Goal: Complete application form: Complete application form

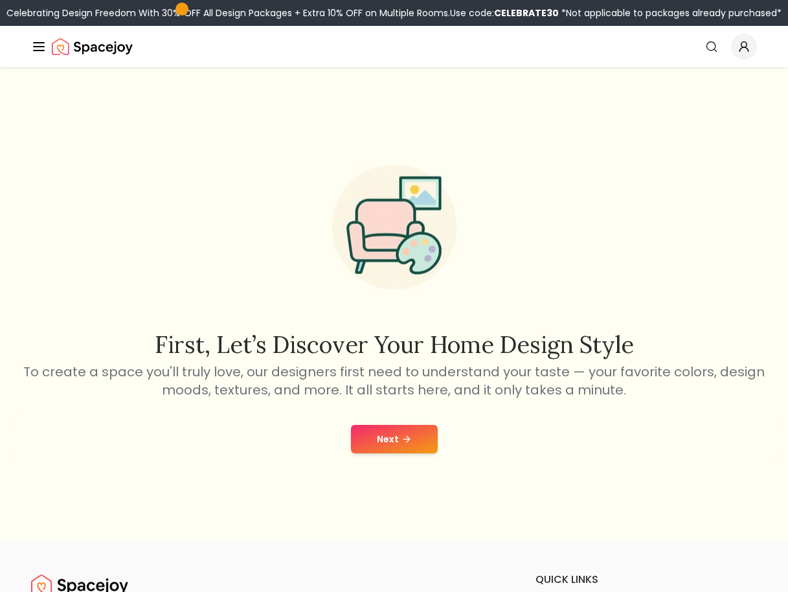
click at [385, 439] on button "Next" at bounding box center [394, 439] width 87 height 28
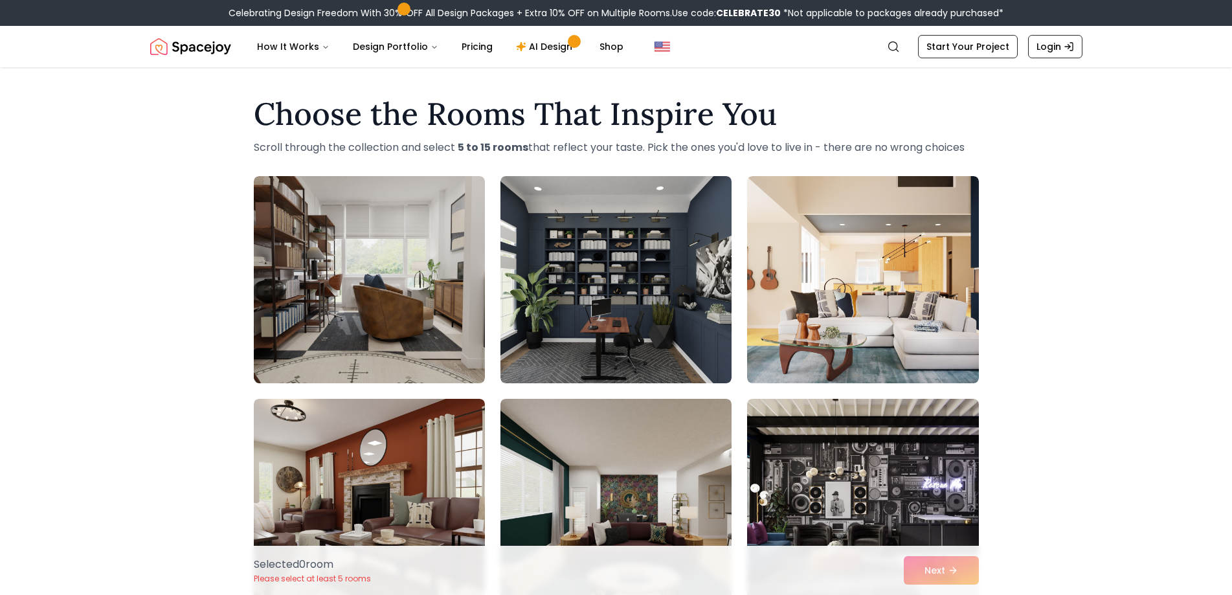
scroll to position [65, 0]
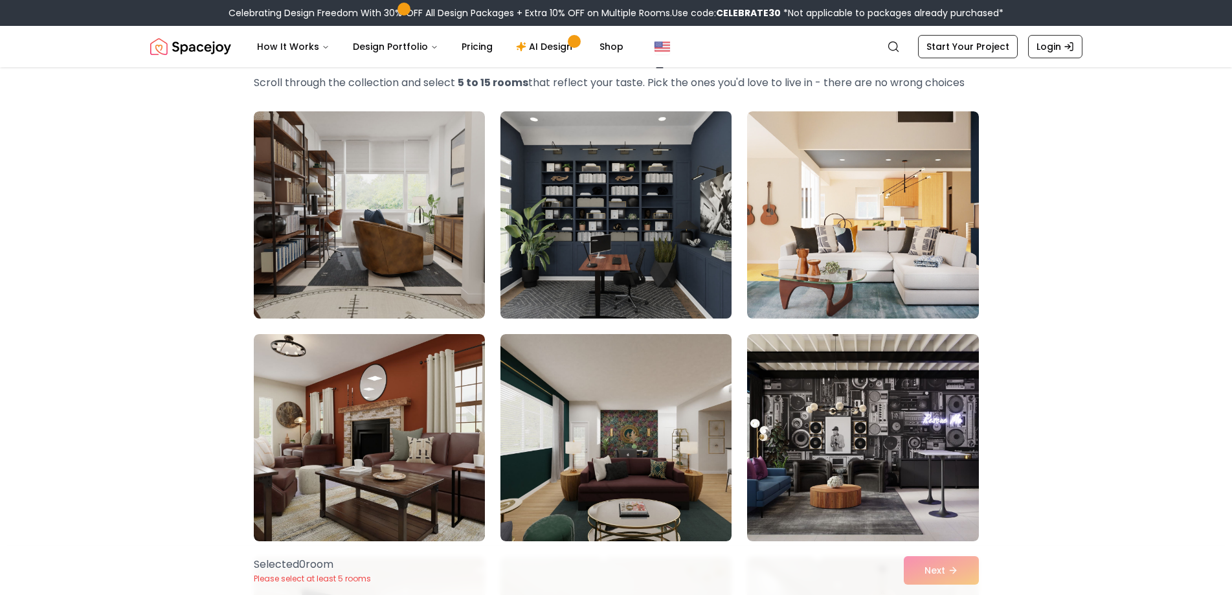
click at [663, 253] on img at bounding box center [616, 215] width 243 height 218
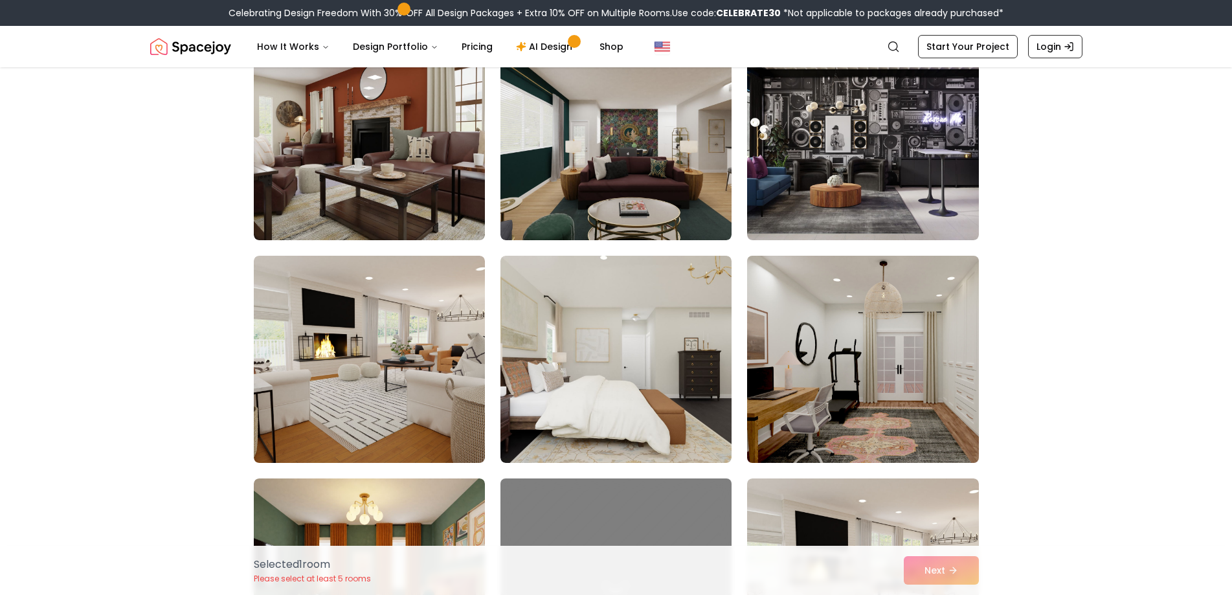
scroll to position [388, 0]
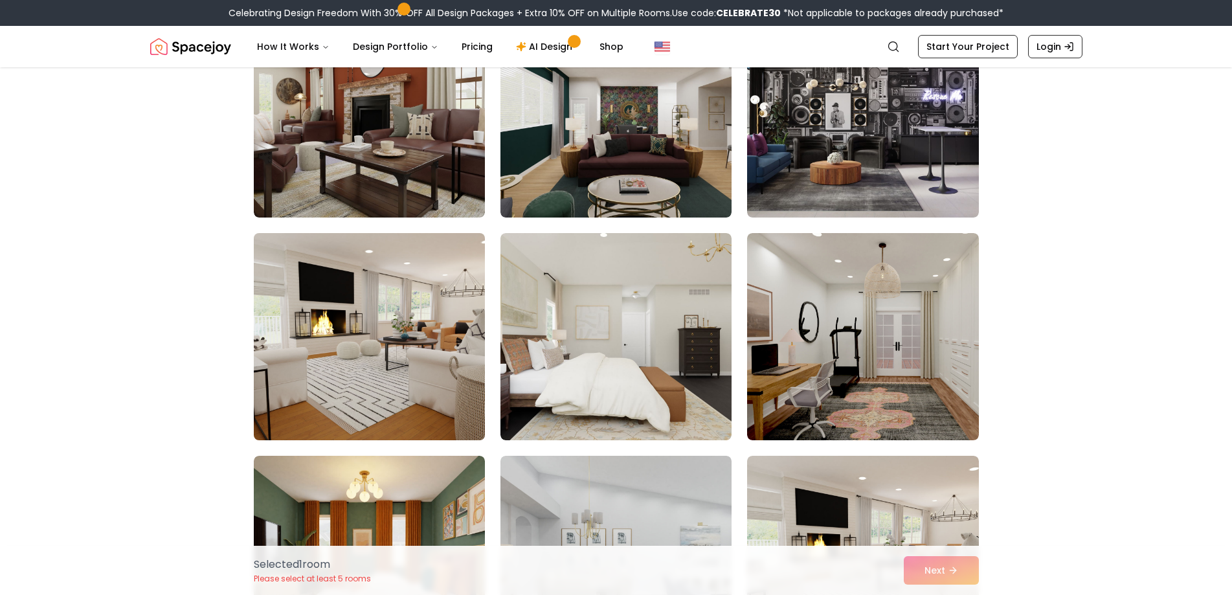
click at [407, 392] on img at bounding box center [369, 337] width 243 height 218
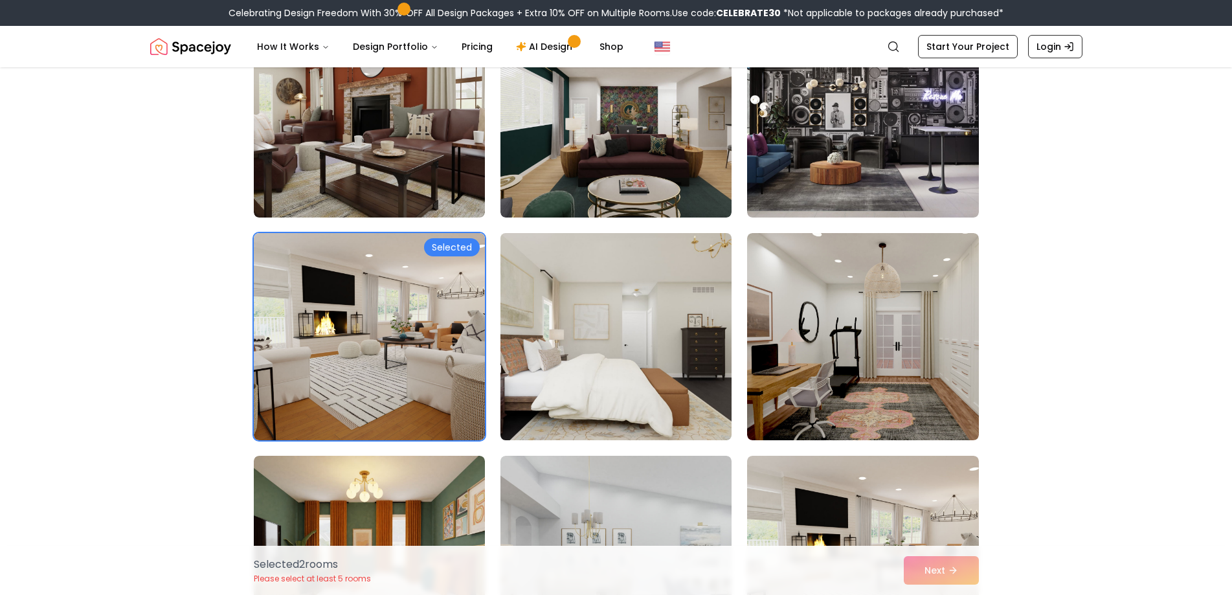
click at [649, 351] on img at bounding box center [616, 337] width 243 height 218
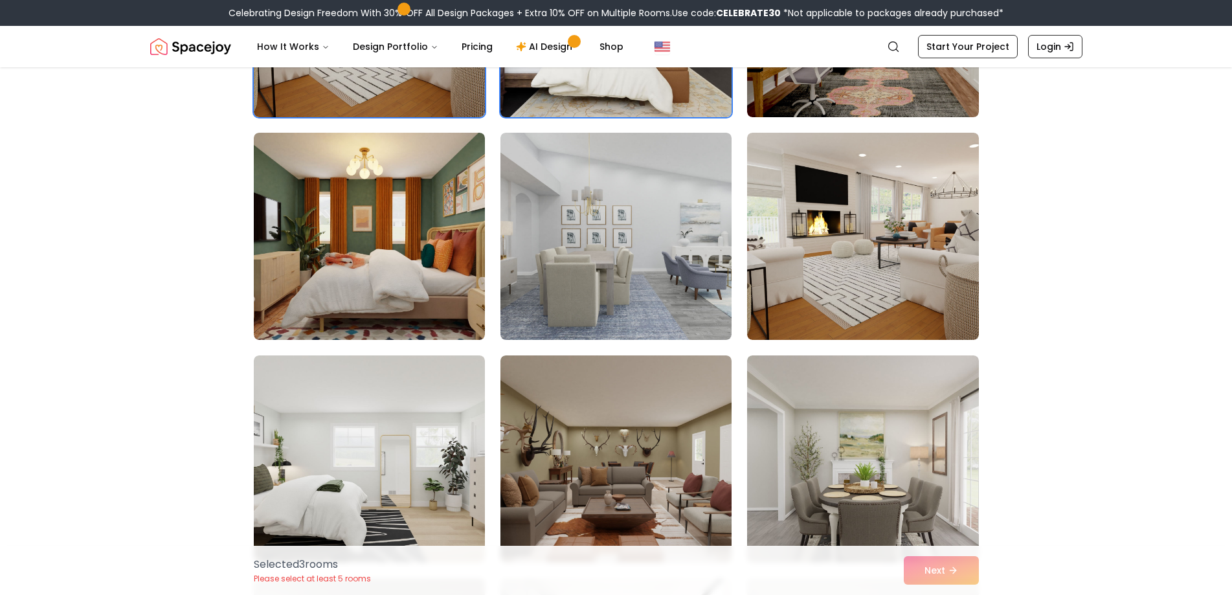
scroll to position [712, 0]
click at [669, 269] on img at bounding box center [616, 236] width 243 height 218
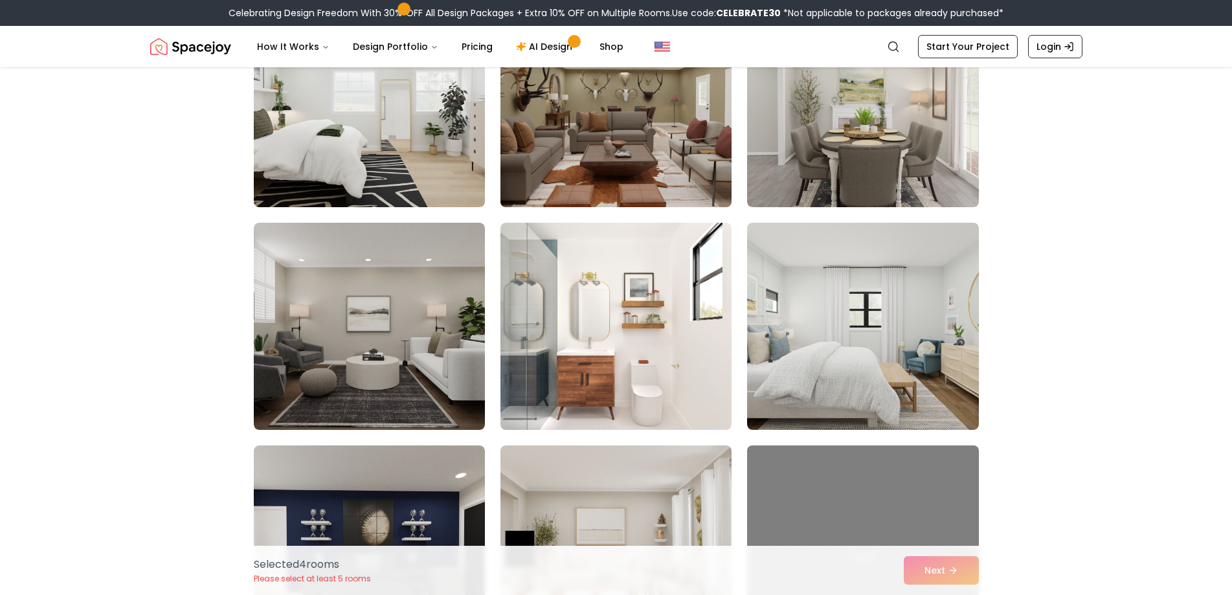
scroll to position [1101, 0]
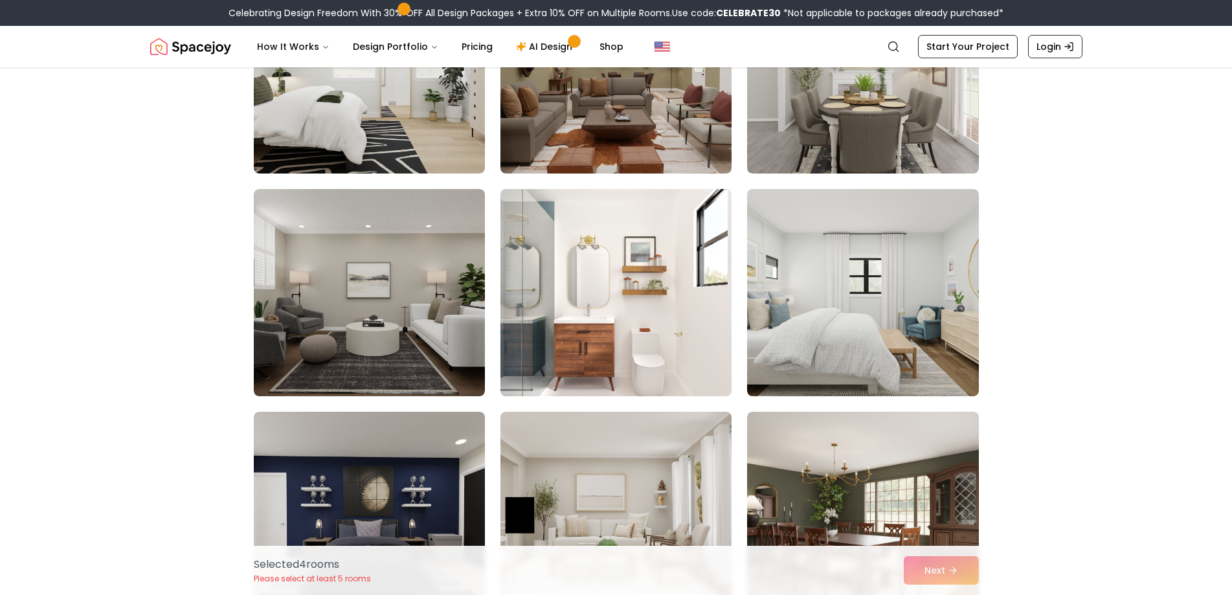
click at [606, 312] on img at bounding box center [616, 293] width 243 height 218
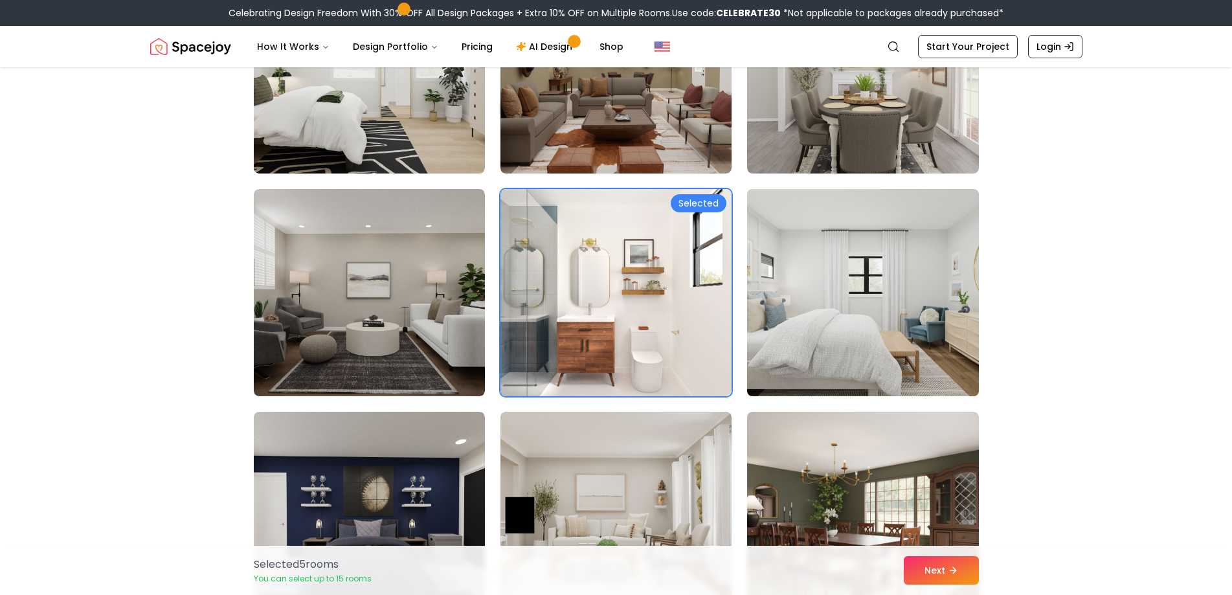
click at [787, 293] on img at bounding box center [862, 293] width 243 height 218
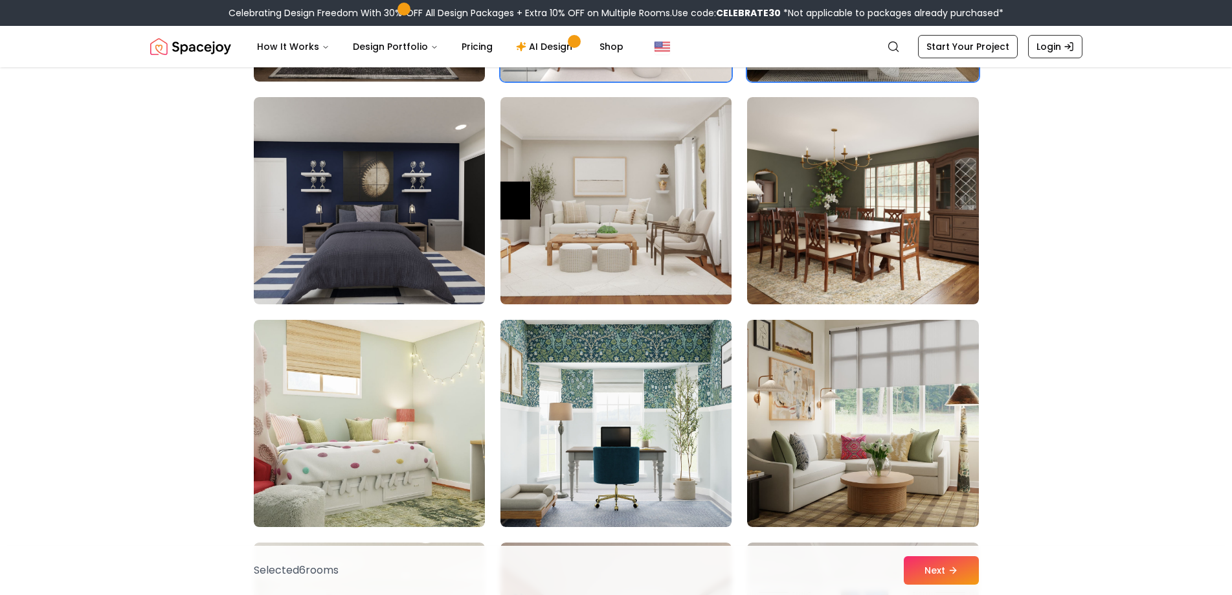
scroll to position [1295, 0]
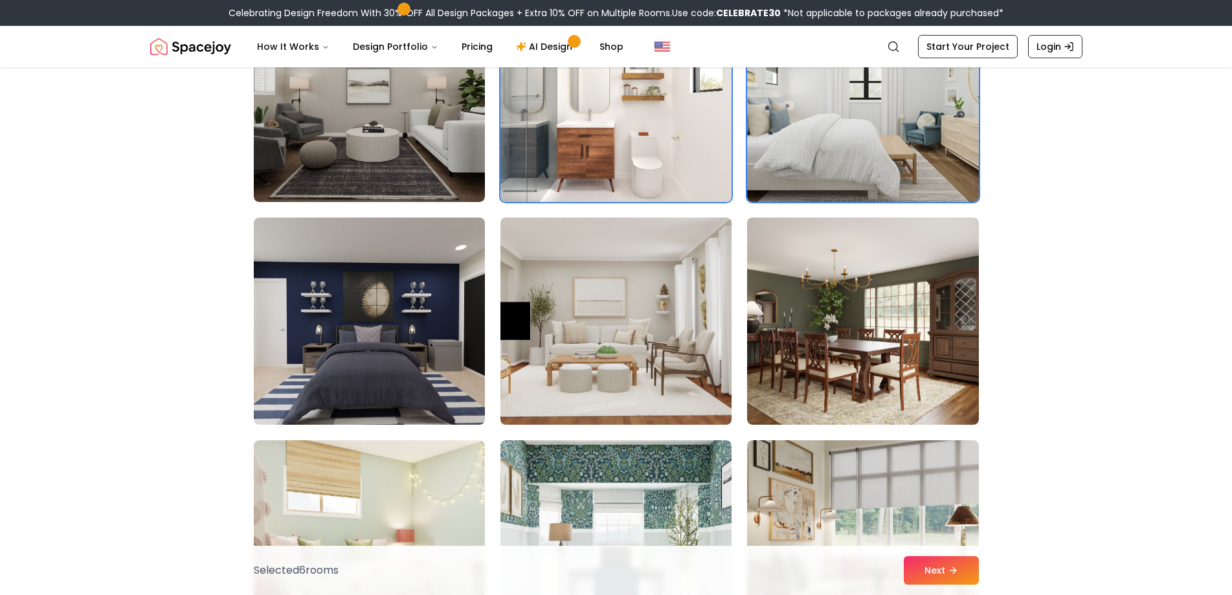
click at [579, 291] on img at bounding box center [616, 321] width 243 height 218
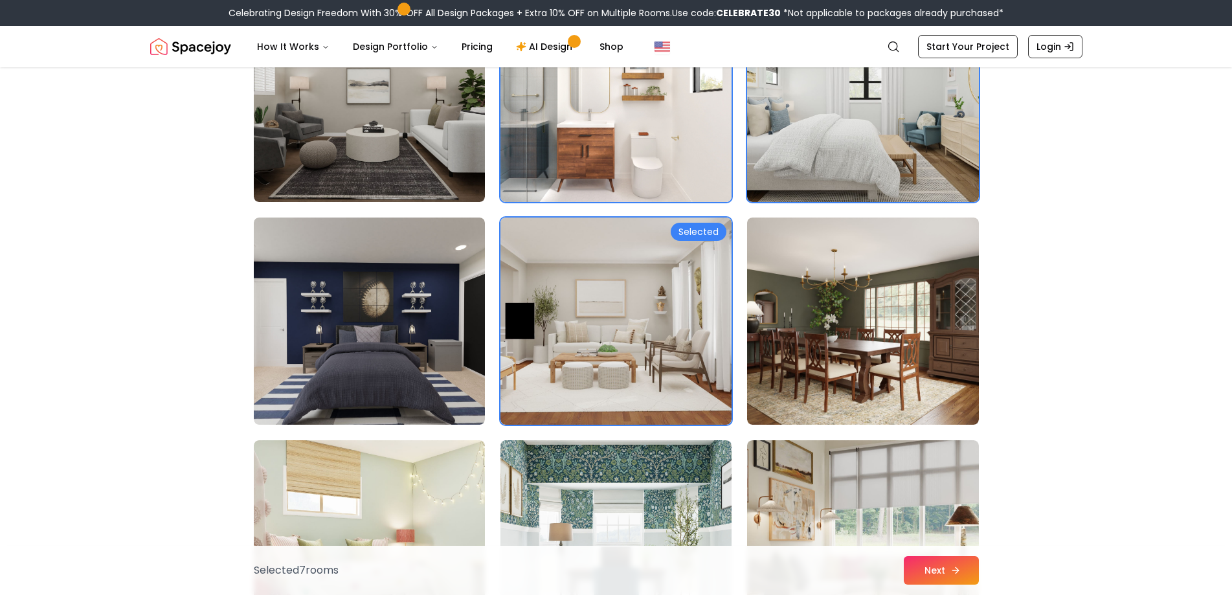
click at [787, 571] on button "Next" at bounding box center [941, 570] width 75 height 28
